Goal: Ask a question: Ask a question

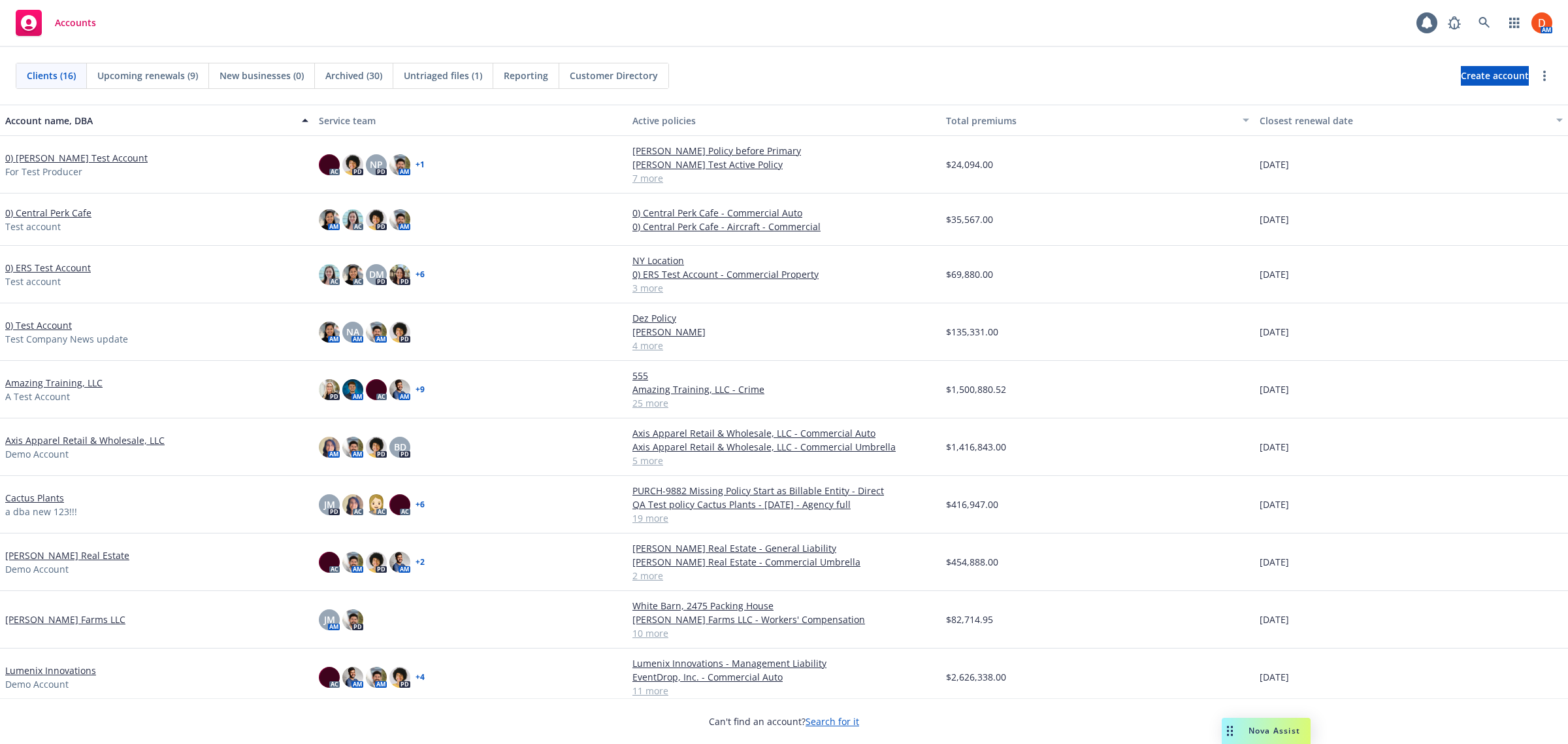
click at [72, 158] on link "0) [PERSON_NAME] Test Account" at bounding box center [76, 157] width 143 height 14
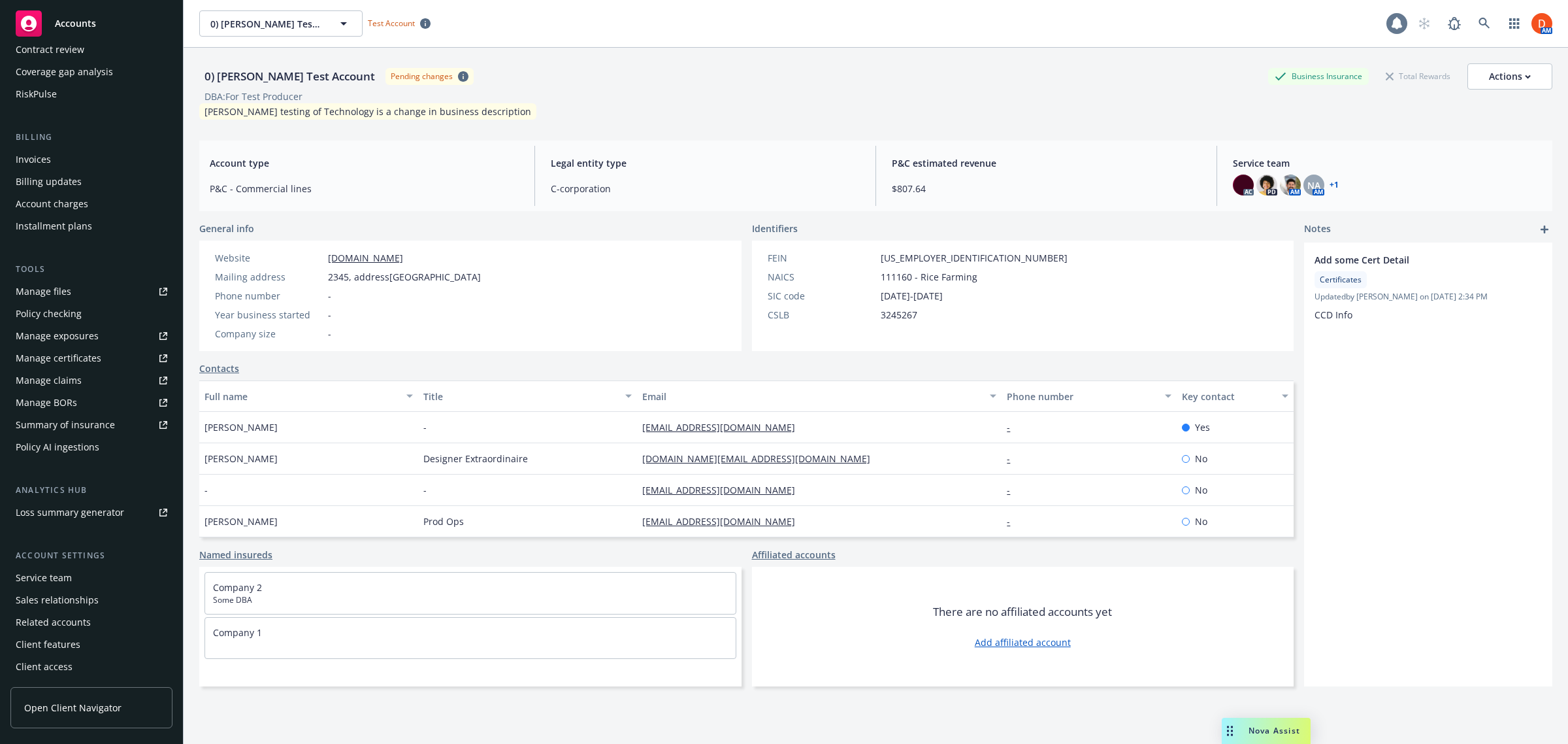
click at [1390, 20] on icon at bounding box center [1397, 23] width 13 height 13
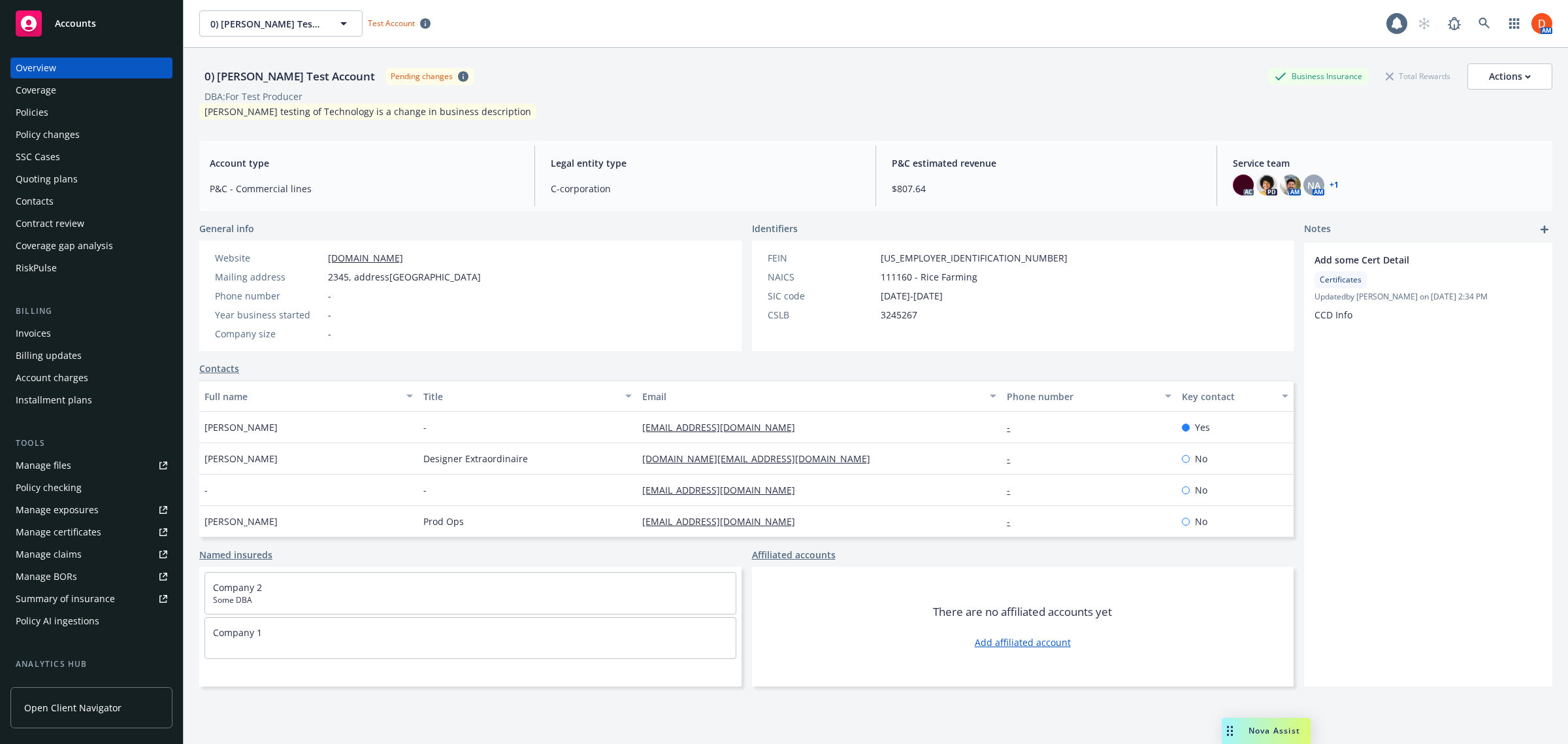
click at [47, 106] on div "Policies" at bounding box center [31, 112] width 33 height 21
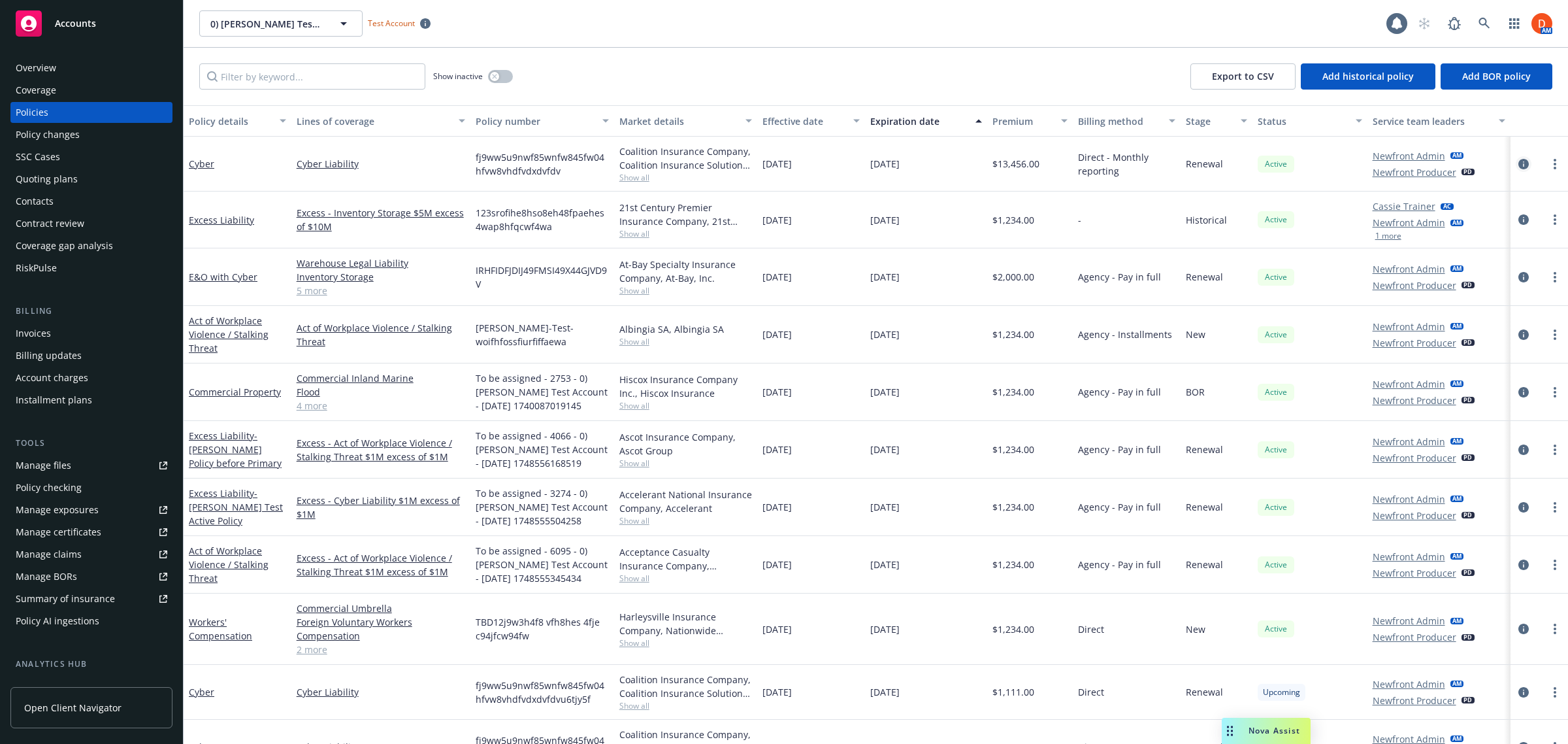
click at [1518, 165] on icon "circleInformation" at bounding box center [1523, 164] width 10 height 10
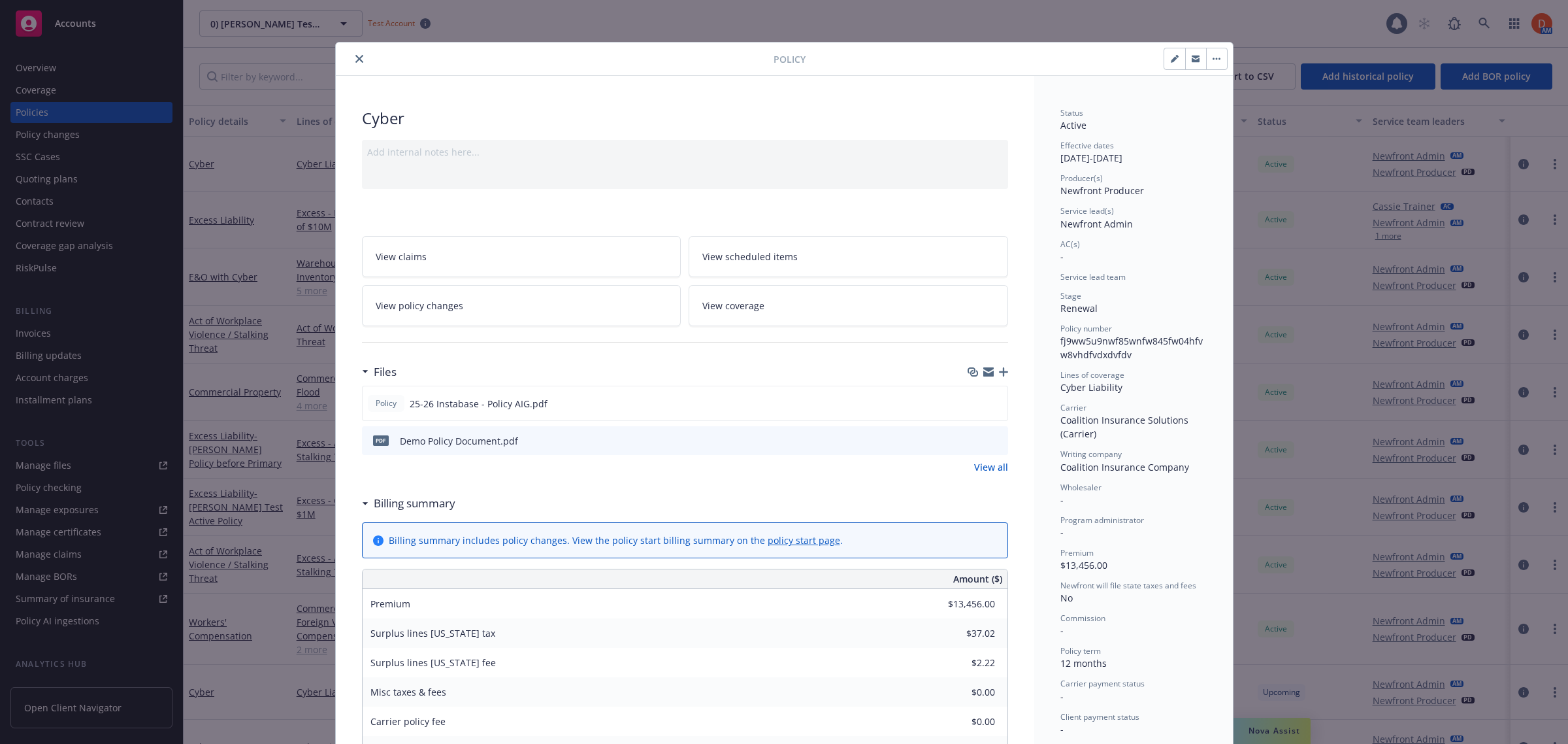
click at [355, 60] on icon "close" at bounding box center [359, 59] width 8 height 8
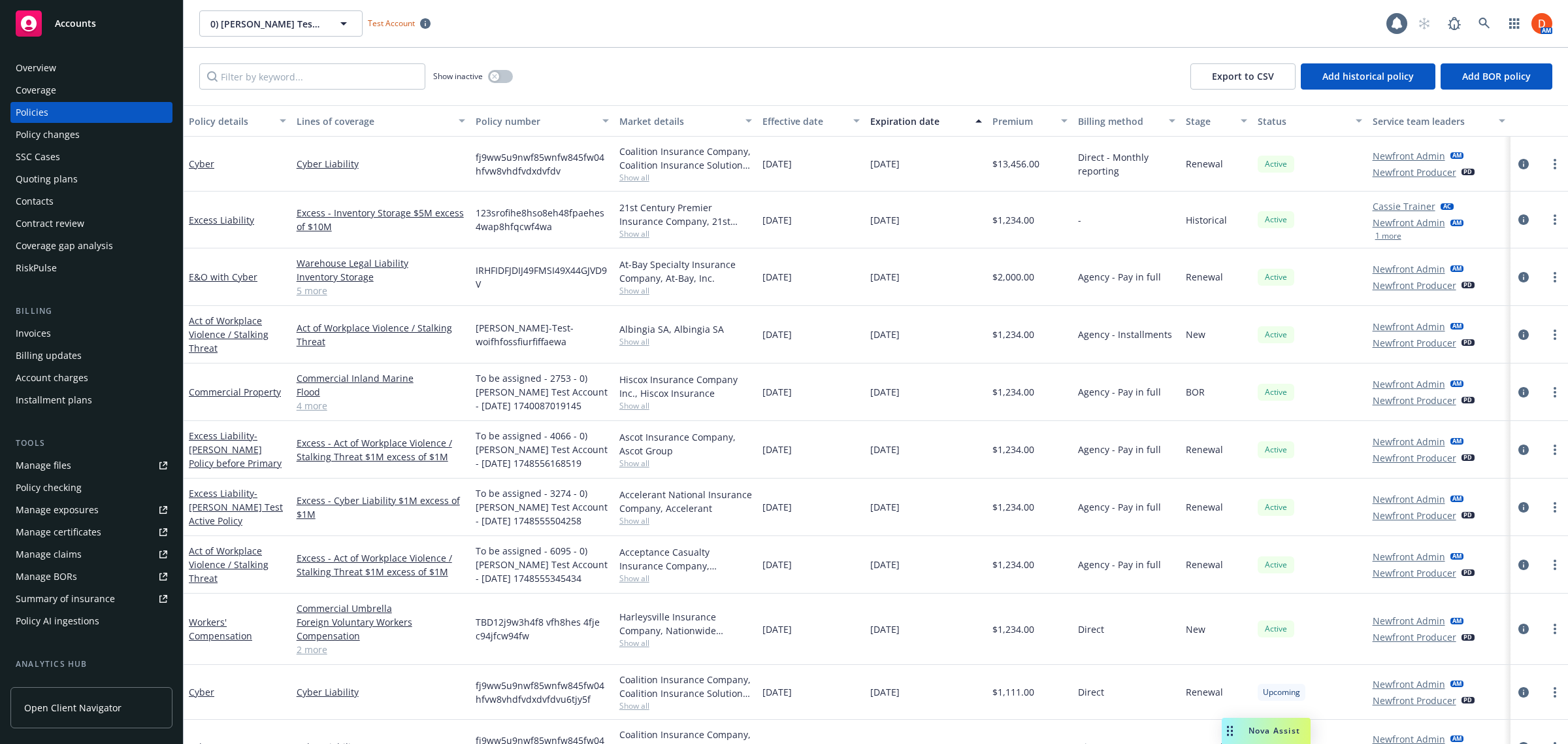
click at [97, 65] on div "Overview" at bounding box center [91, 68] width 152 height 21
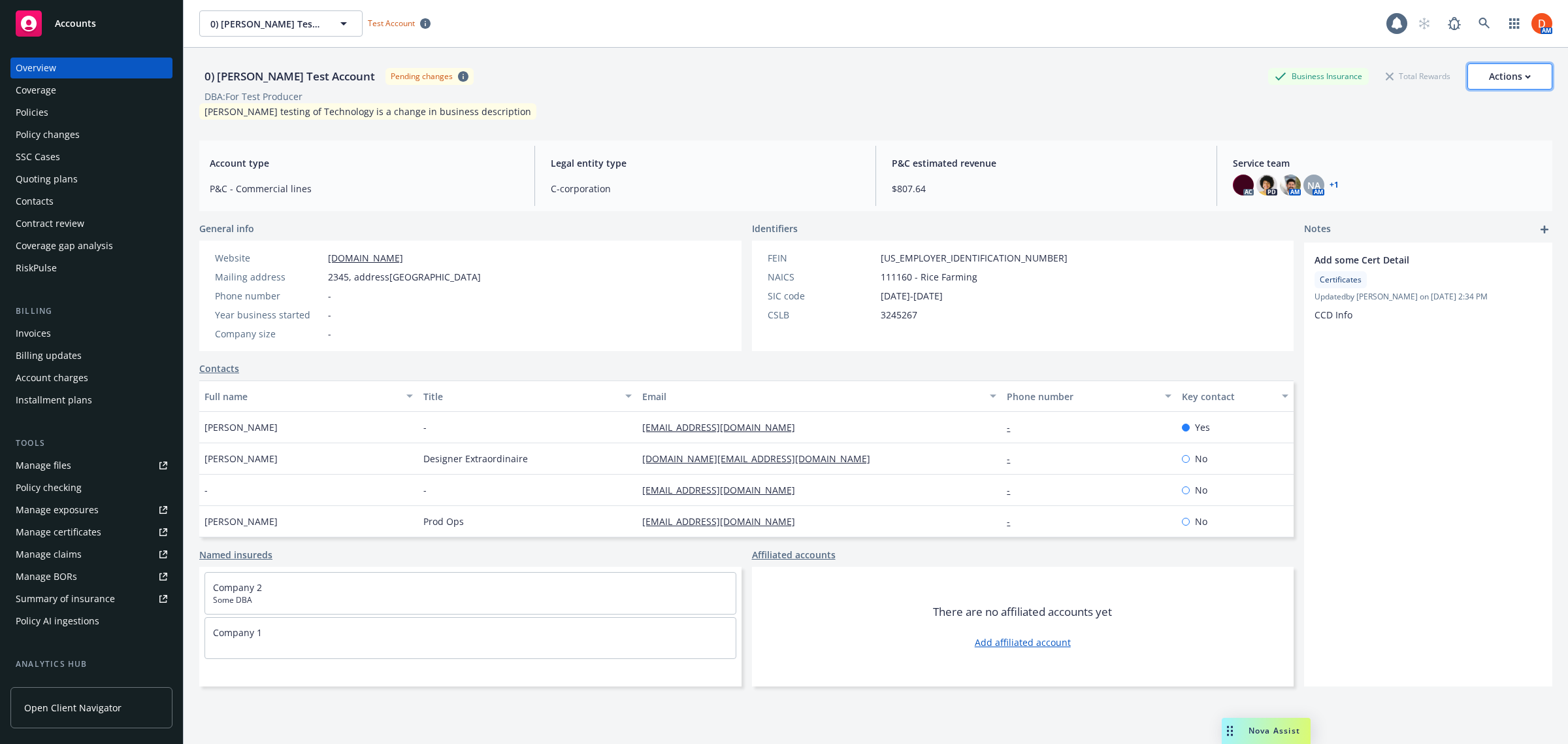
drag, startPoint x: 1476, startPoint y: 77, endPoint x: 1484, endPoint y: 78, distance: 8.1
click at [1489, 78] on div "Actions" at bounding box center [1509, 76] width 42 height 25
click at [1284, 731] on span "Nova Assist" at bounding box center [1274, 730] width 51 height 11
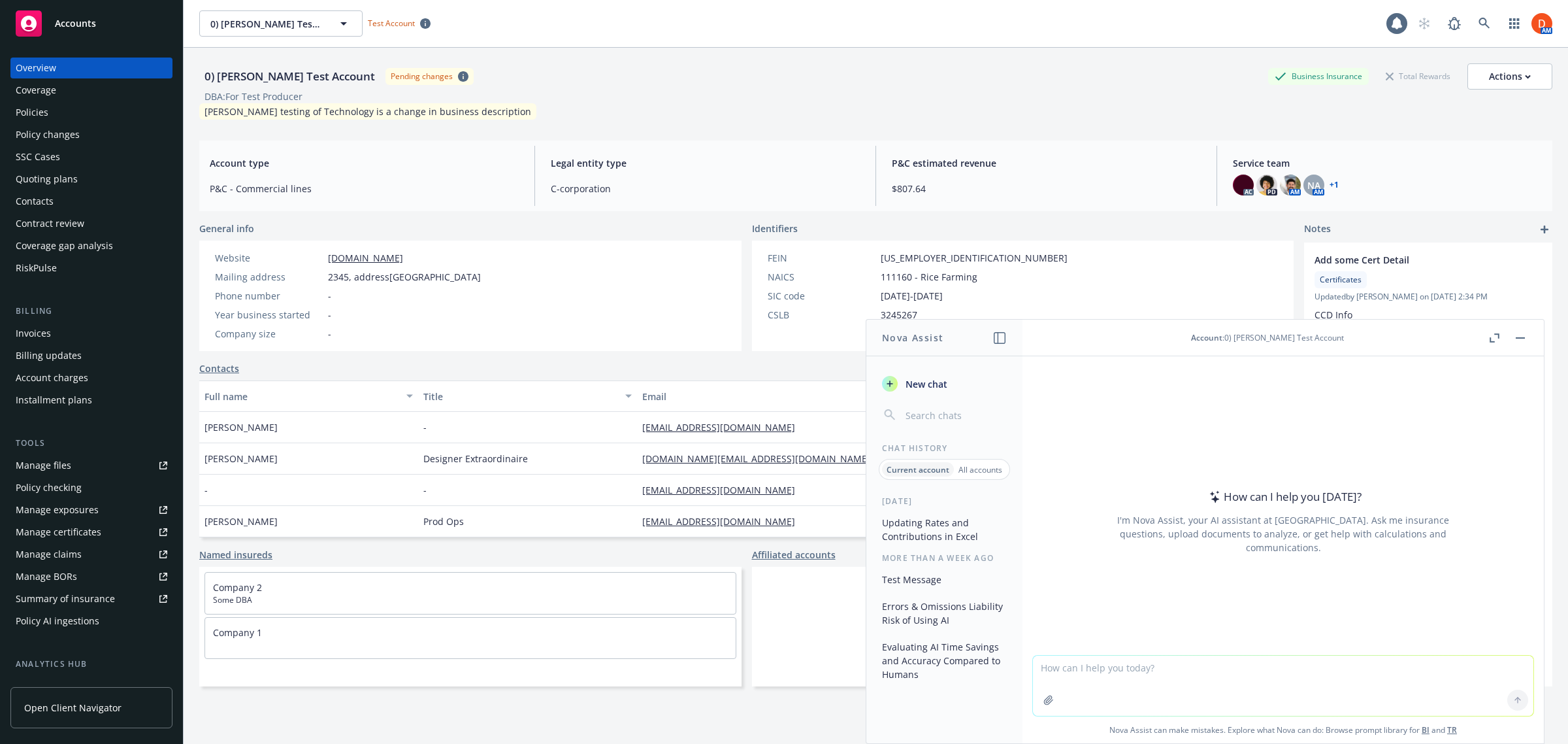
click at [82, 27] on span "Accounts" at bounding box center [75, 23] width 41 height 10
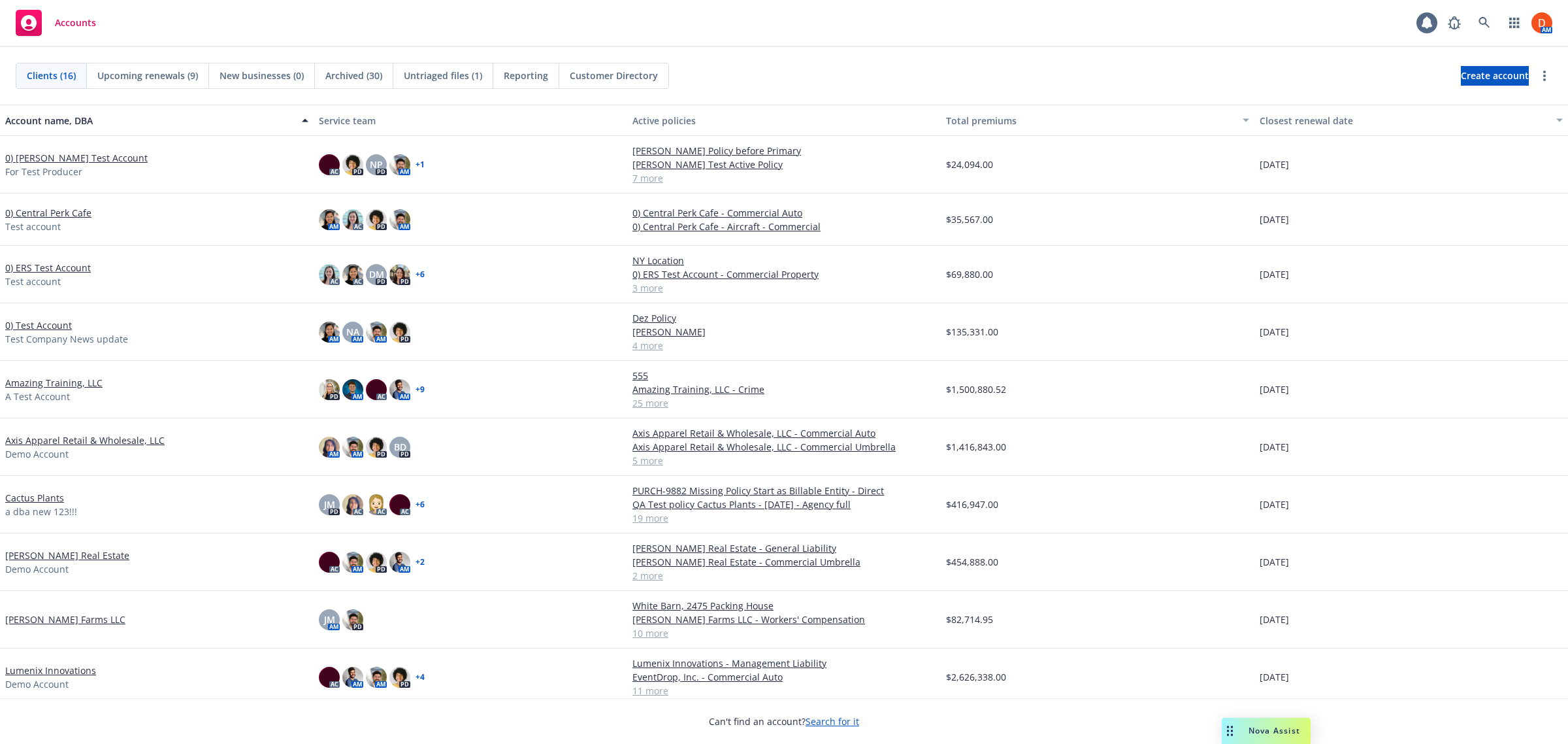
click at [1254, 735] on span "Nova Assist" at bounding box center [1274, 730] width 51 height 11
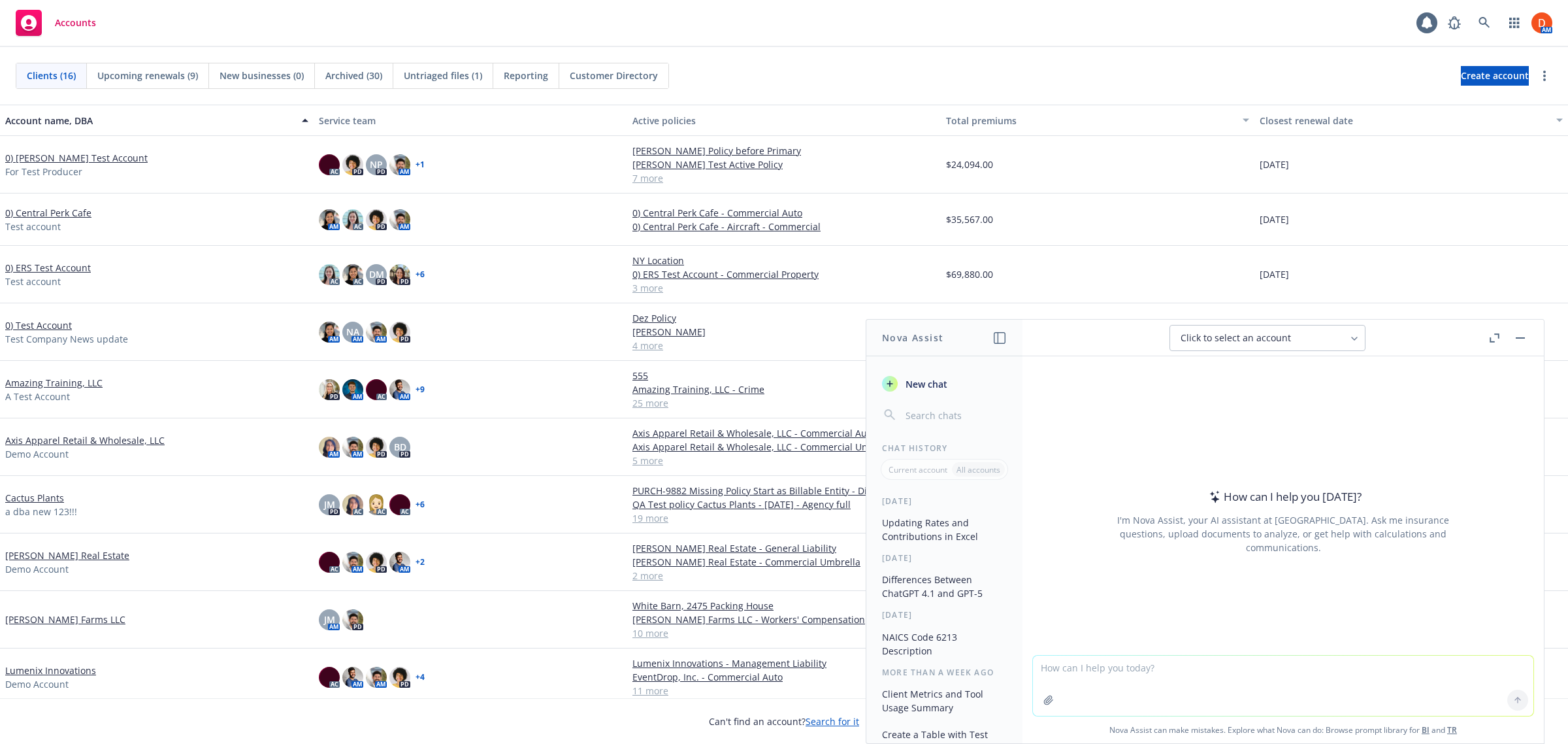
click at [1244, 341] on span "Click to select an account" at bounding box center [1236, 338] width 111 height 13
type input "lumenix"
click at [1280, 402] on div "Lumenix Innovations BI" at bounding box center [1267, 403] width 179 height 14
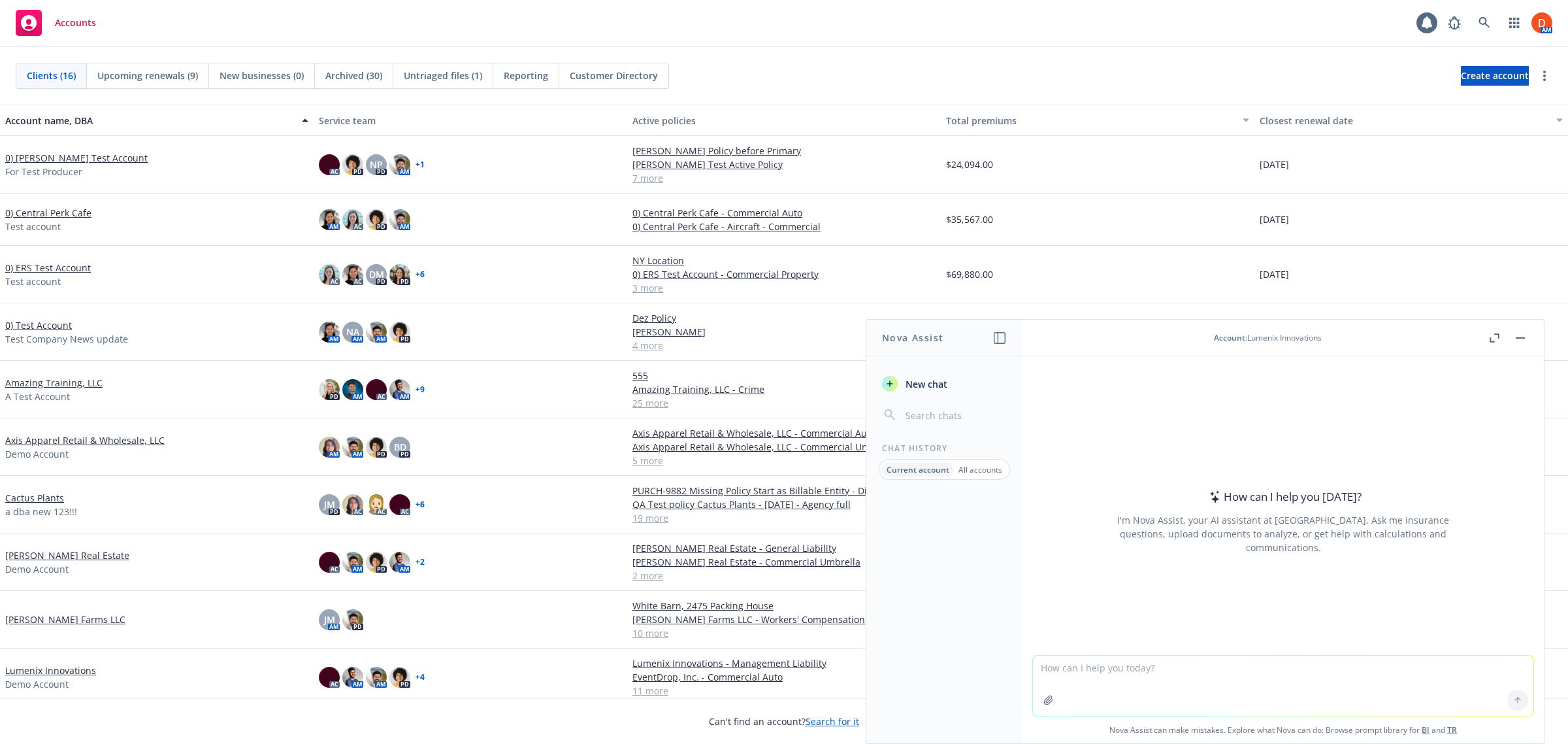
click at [1181, 671] on textarea at bounding box center [1283, 685] width 501 height 60
type textarea "who is the AM on the Cyber policy"
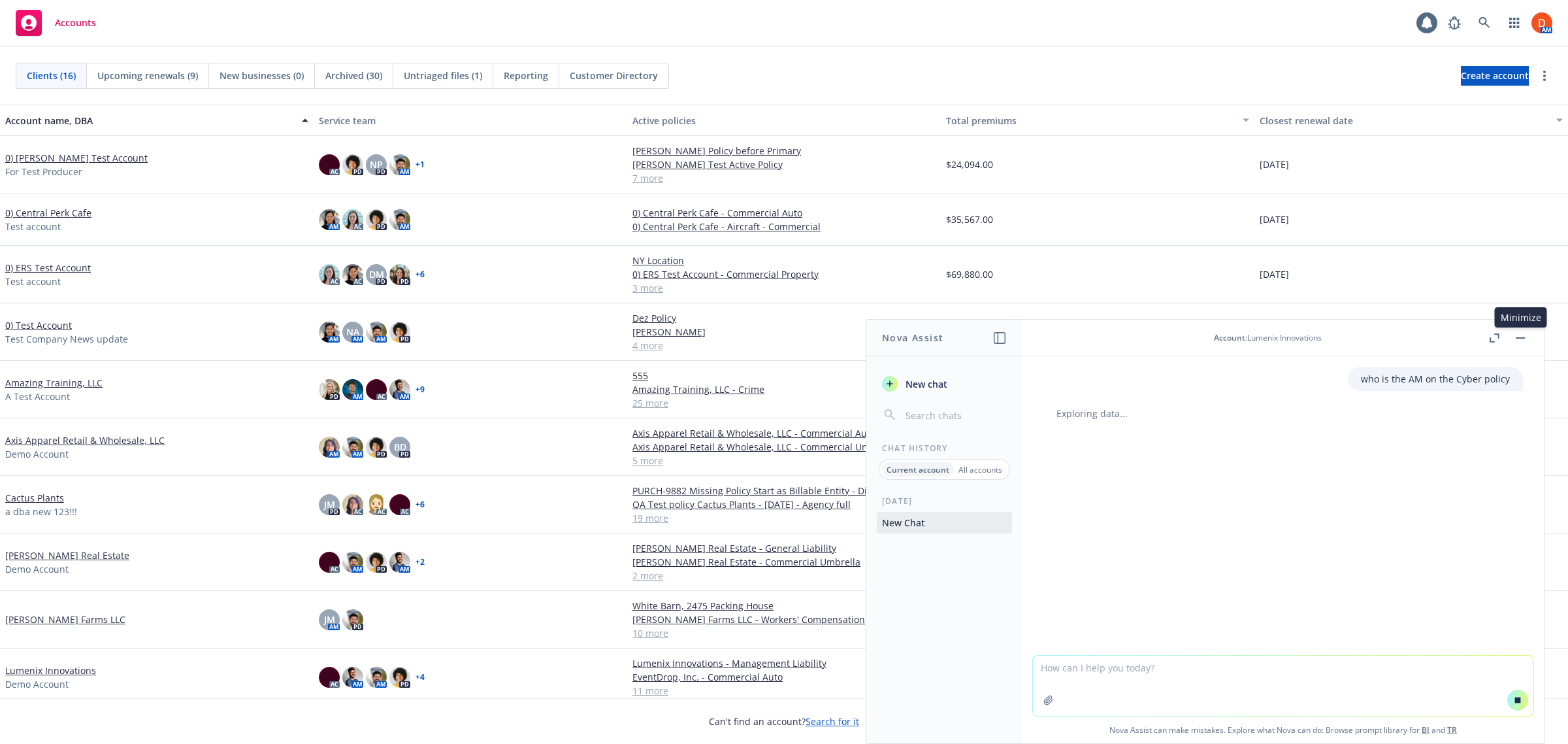
click at [1517, 341] on button "button" at bounding box center [1520, 338] width 15 height 15
